Goal: Book appointment/travel/reservation

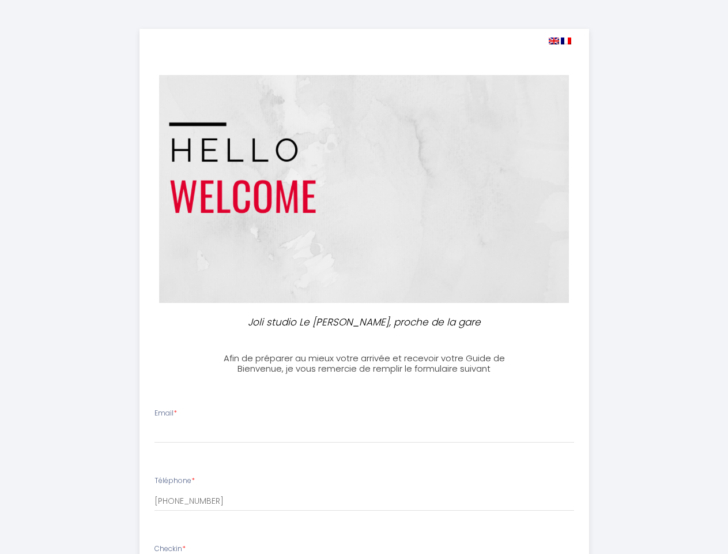
select select
click at [554, 41] on img at bounding box center [554, 40] width 10 height 7
select select
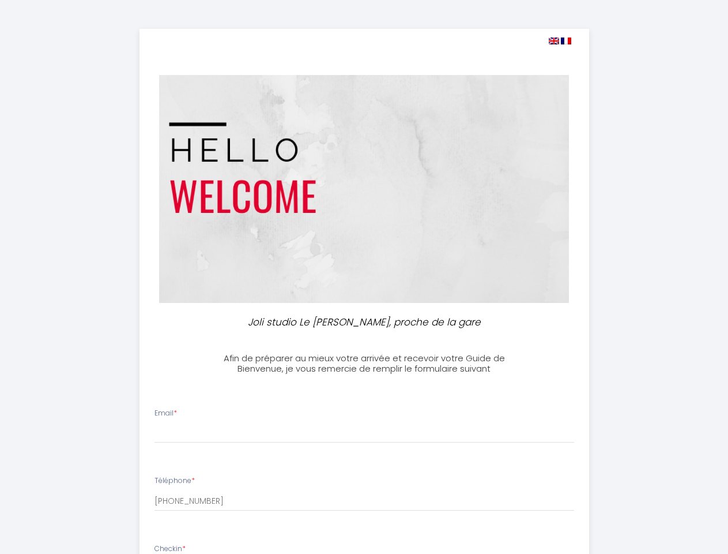
click at [566, 41] on img at bounding box center [566, 40] width 10 height 7
select select
